Goal: Information Seeking & Learning: Check status

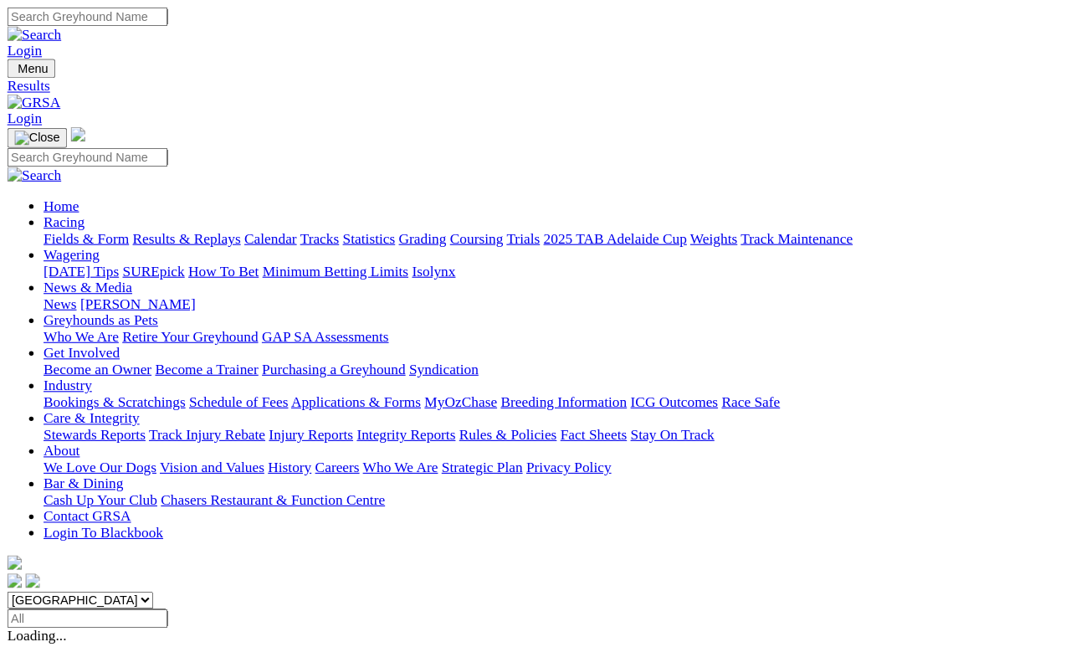
scroll to position [8, 0]
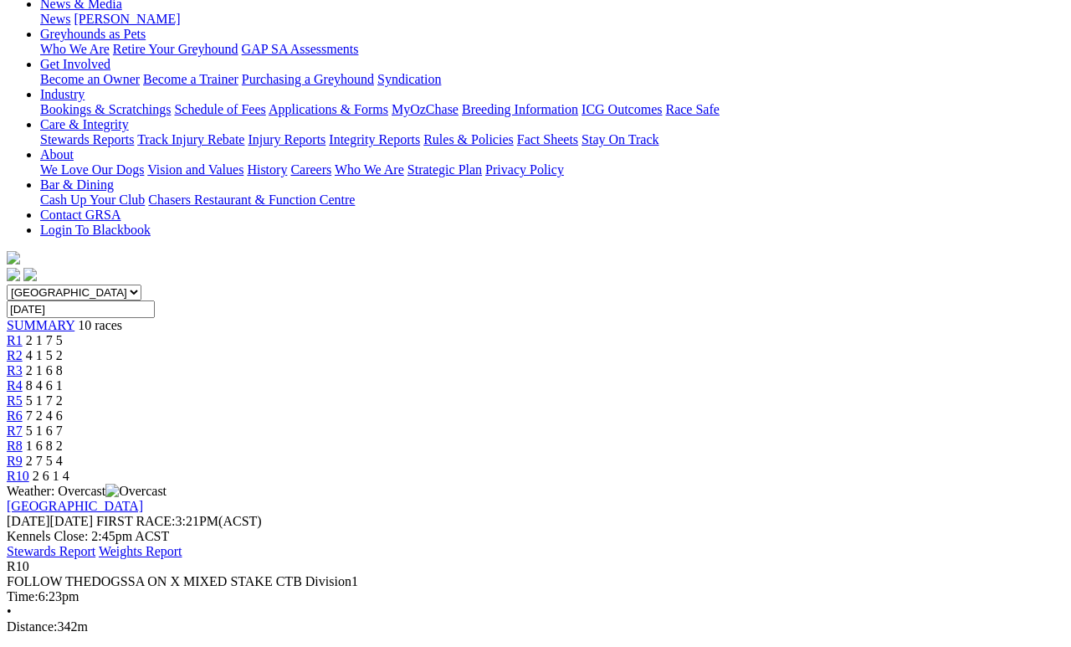
scroll to position [299, 0]
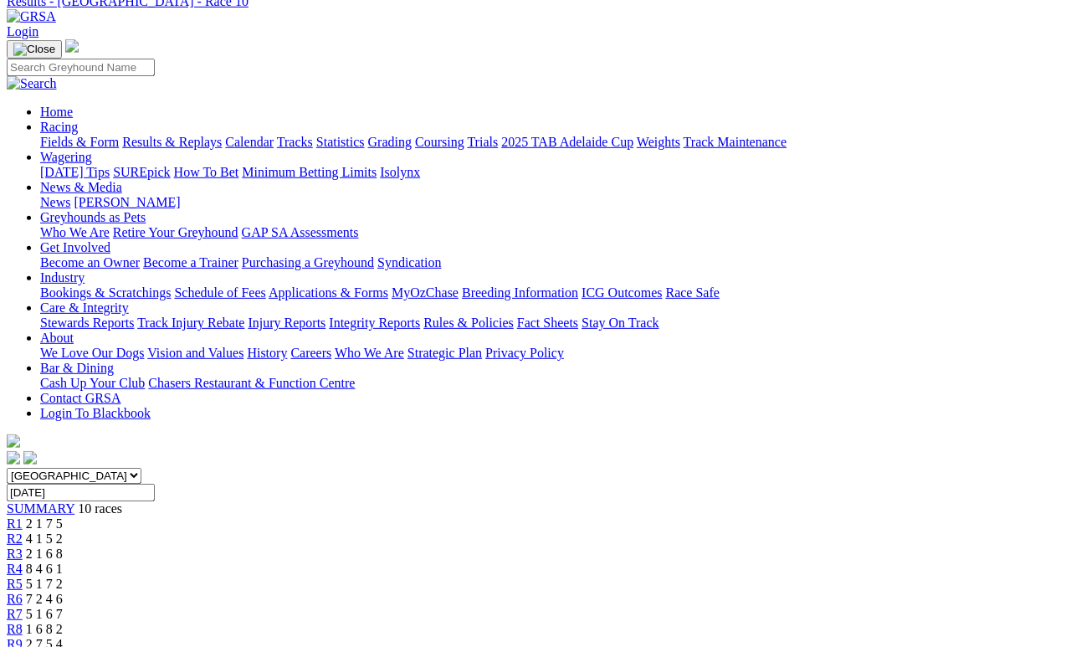
scroll to position [0, 0]
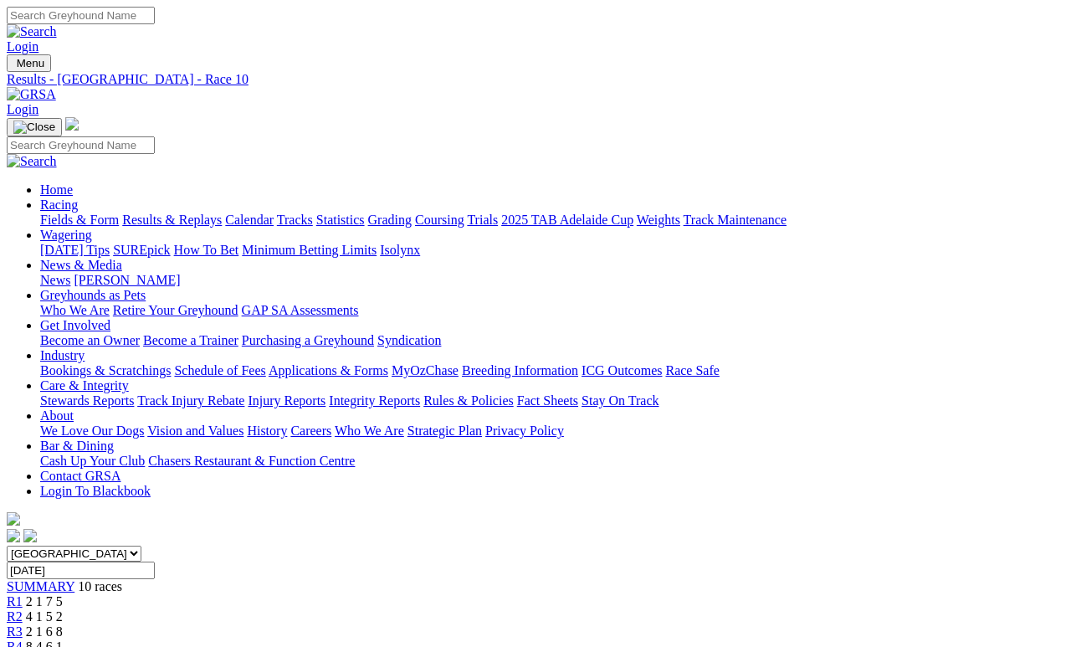
click at [64, 213] on link "Fields & Form" at bounding box center [79, 220] width 79 height 14
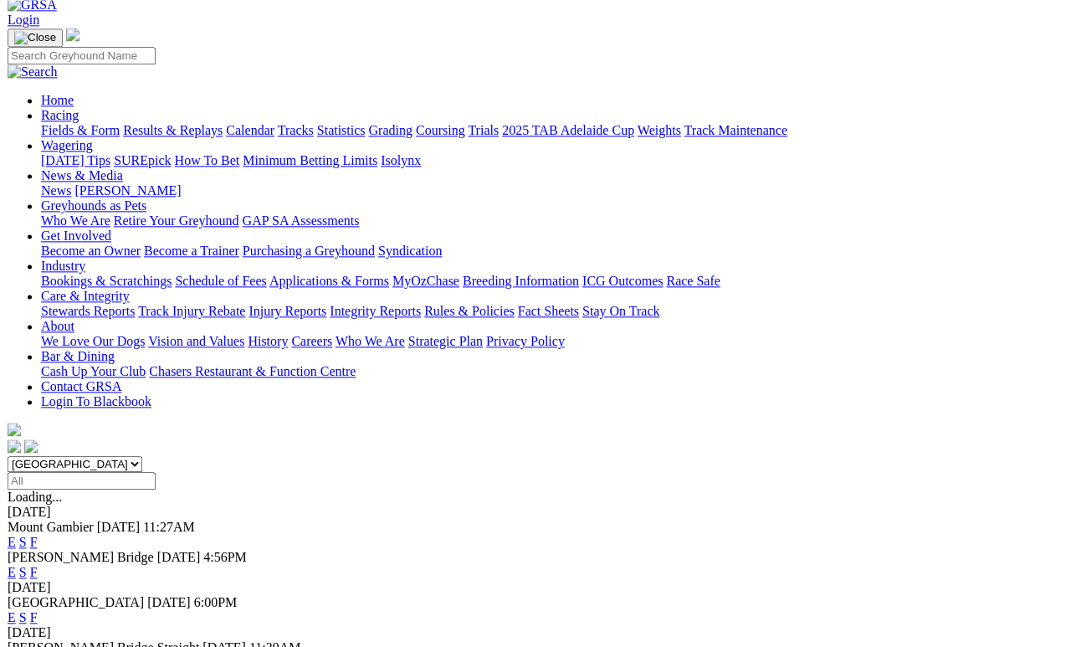
scroll to position [141, 0]
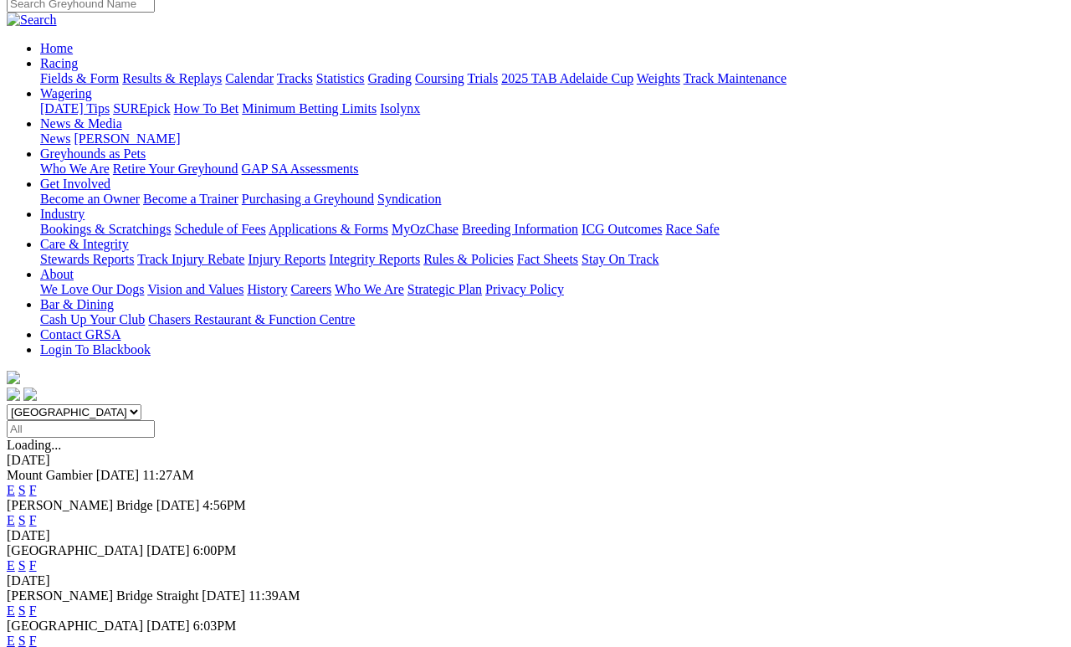
click at [37, 596] on link "F" at bounding box center [33, 610] width 8 height 14
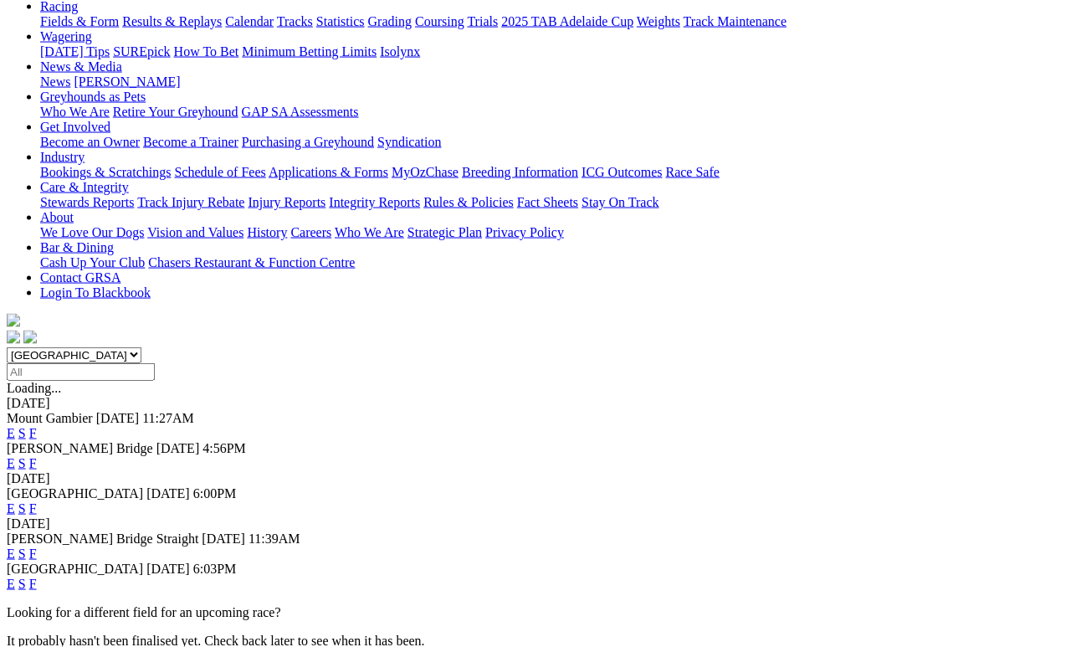
scroll to position [199, 0]
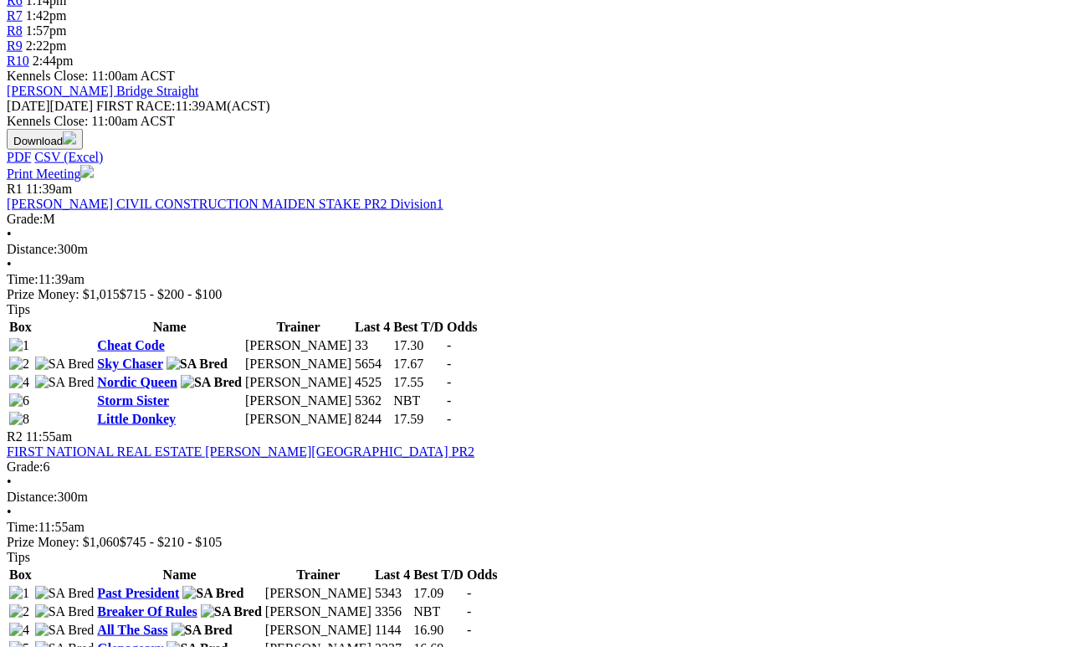
scroll to position [669, 0]
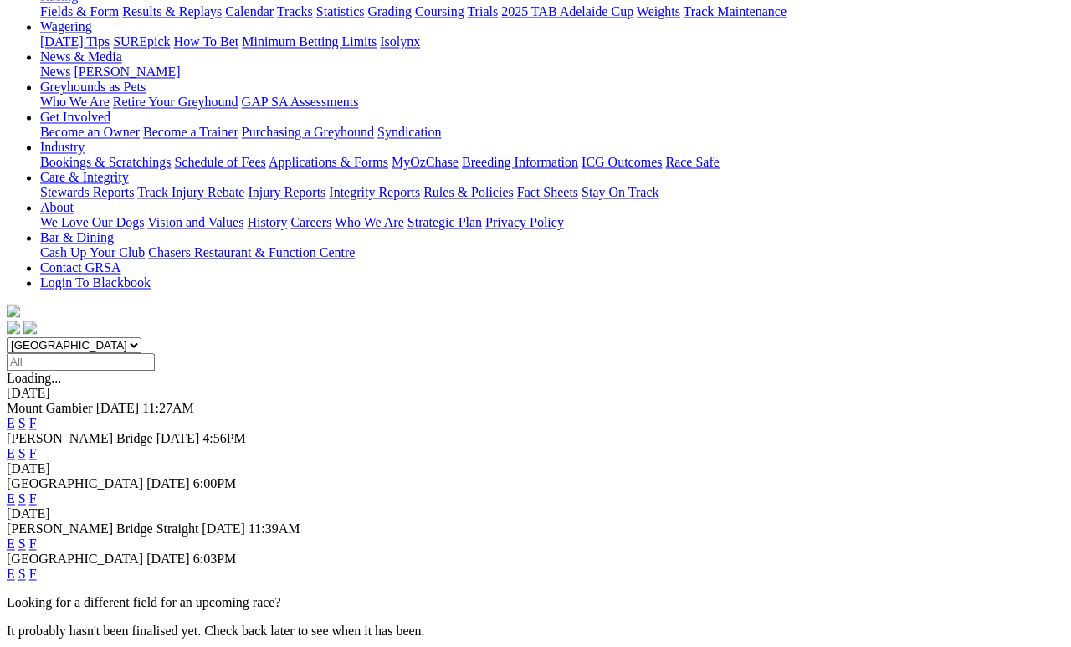
scroll to position [208, 0]
click at [37, 491] on link "F" at bounding box center [33, 498] width 8 height 14
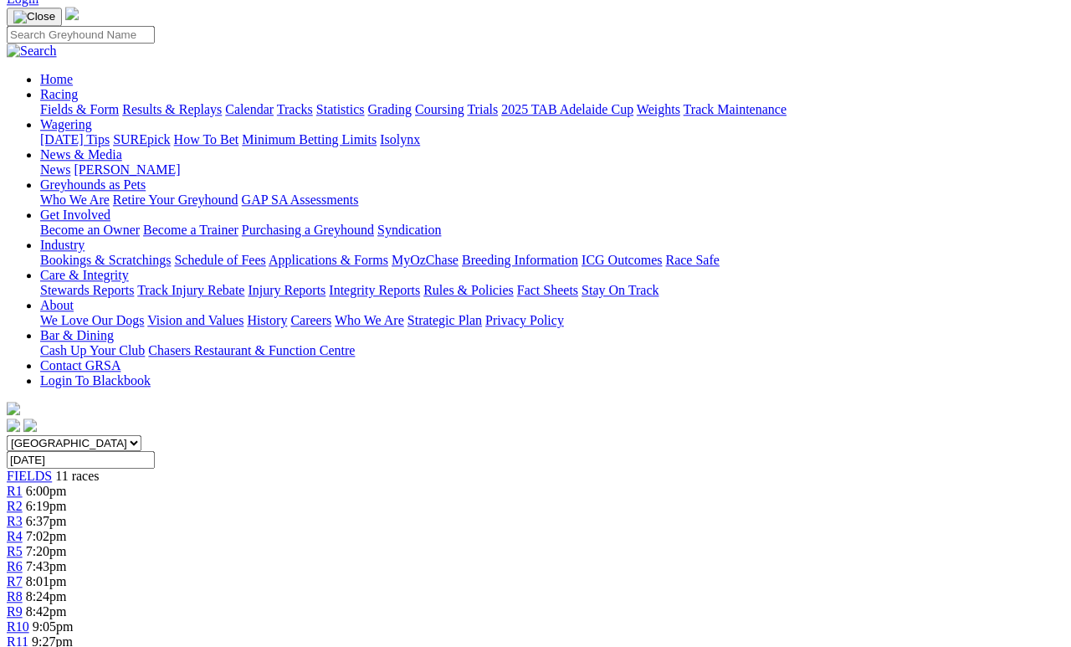
scroll to position [110, 0]
click at [29, 596] on span "R10" at bounding box center [18, 627] width 23 height 14
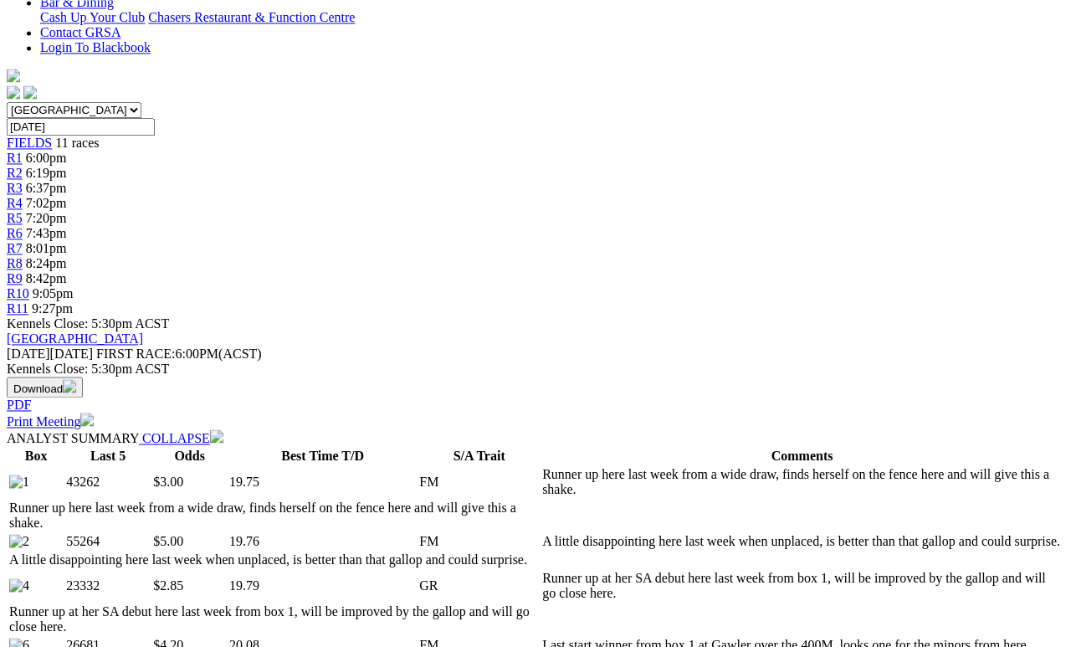
scroll to position [451, 0]
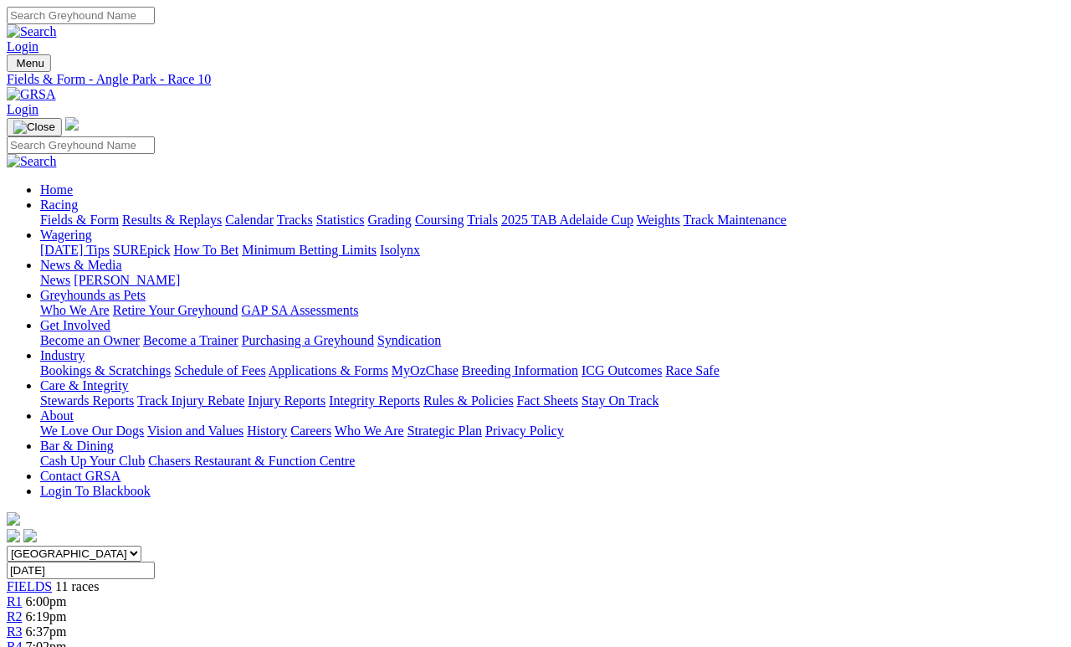
scroll to position [0, 0]
click at [155, 561] on input "Monday, 25 Aug 2025" at bounding box center [81, 570] width 148 height 18
click at [274, 213] on link "Calendar" at bounding box center [249, 220] width 49 height 14
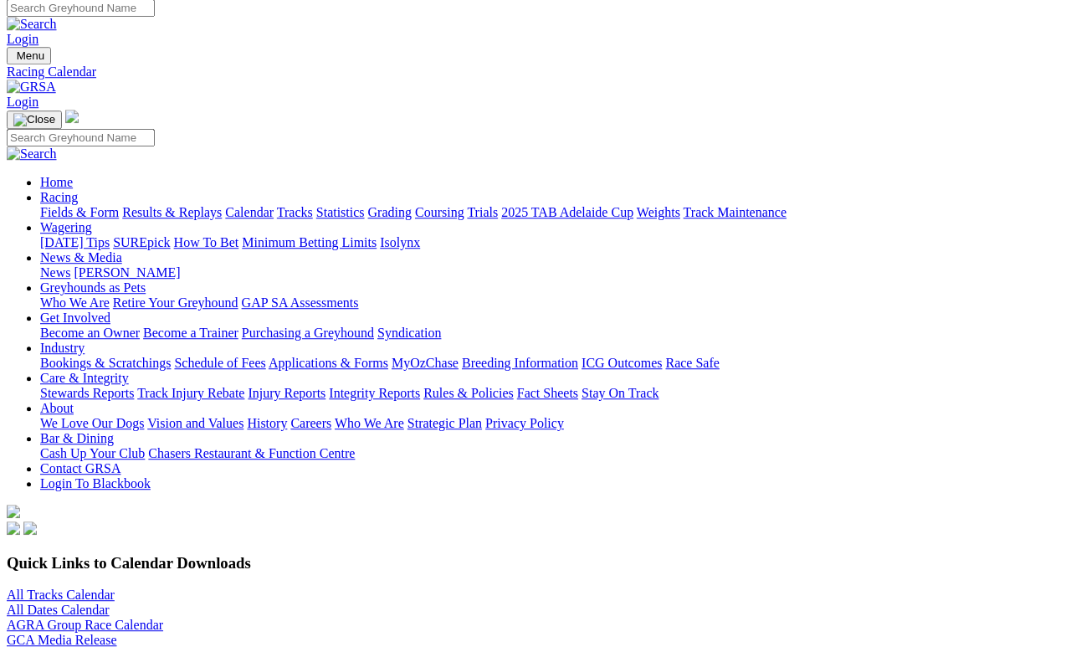
scroll to position [8, 0]
click at [90, 587] on link "All Tracks Calendar" at bounding box center [61, 594] width 108 height 14
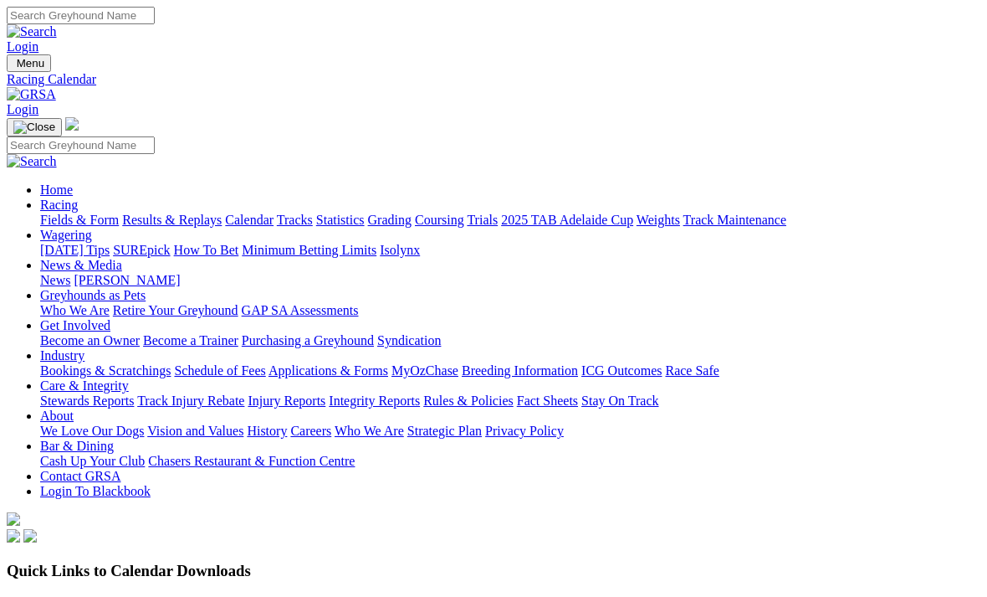
scroll to position [26, 0]
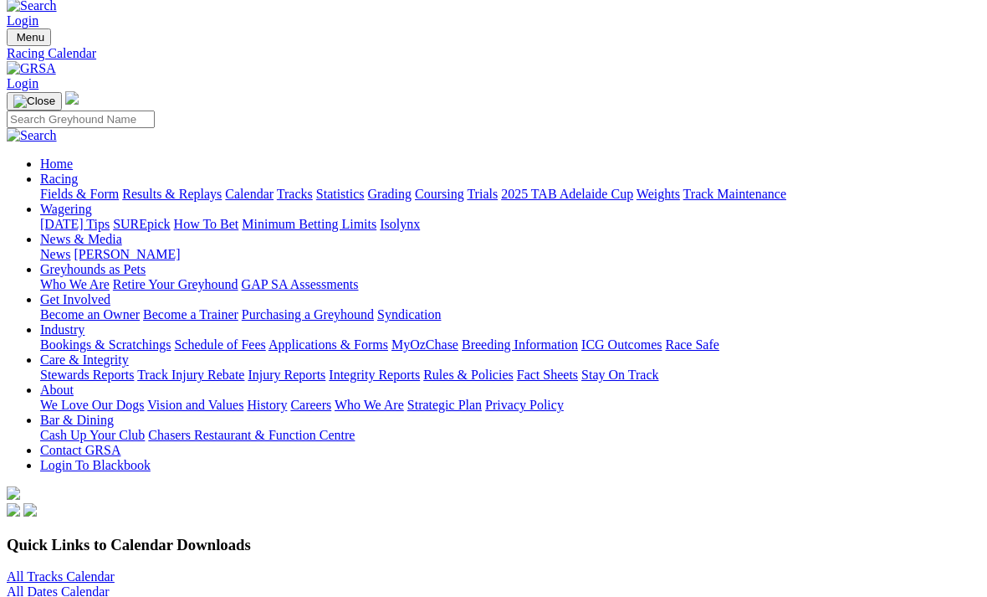
click at [209, 187] on link "Results & Replays" at bounding box center [172, 194] width 100 height 14
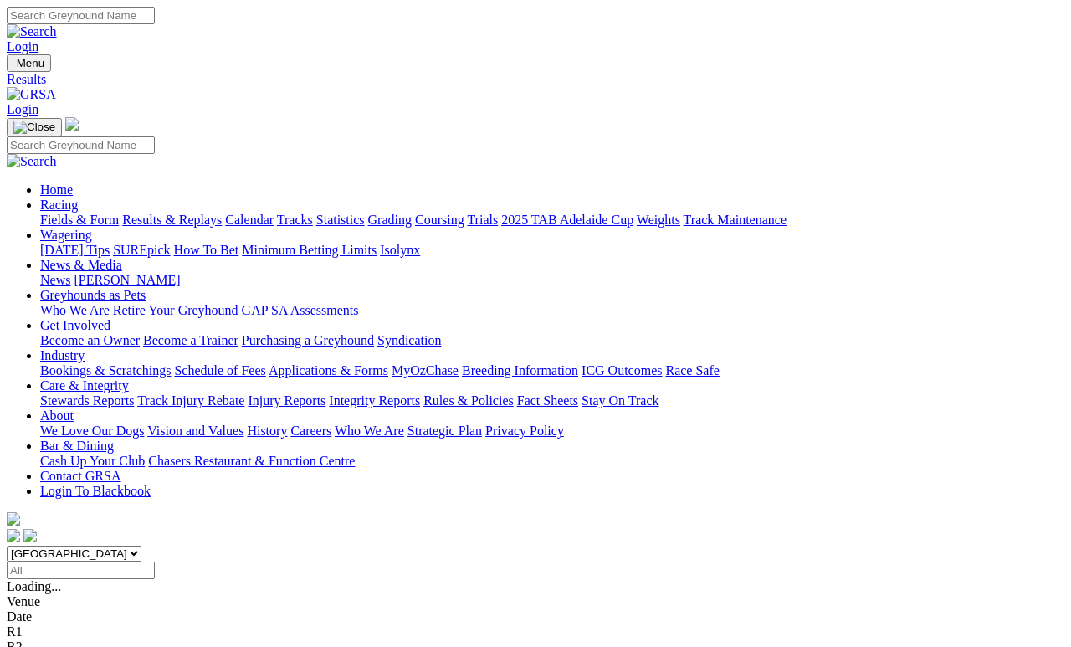
scroll to position [8, 0]
